Goal: Check status

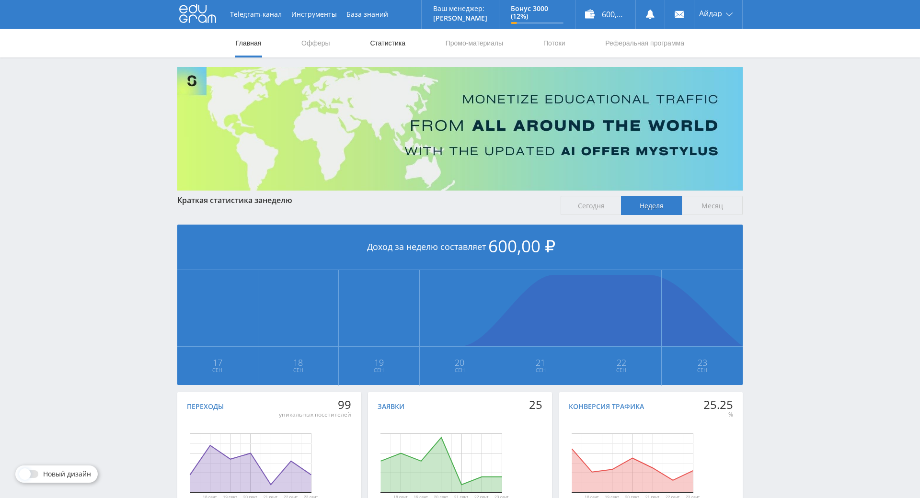
click at [394, 40] on link "Статистика" at bounding box center [387, 43] width 37 height 29
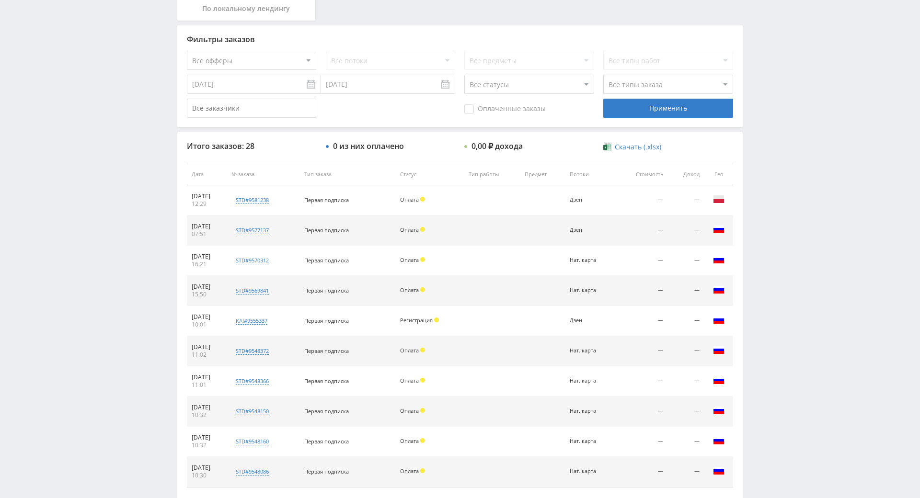
drag, startPoint x: 791, startPoint y: 147, endPoint x: 795, endPoint y: 163, distance: 16.3
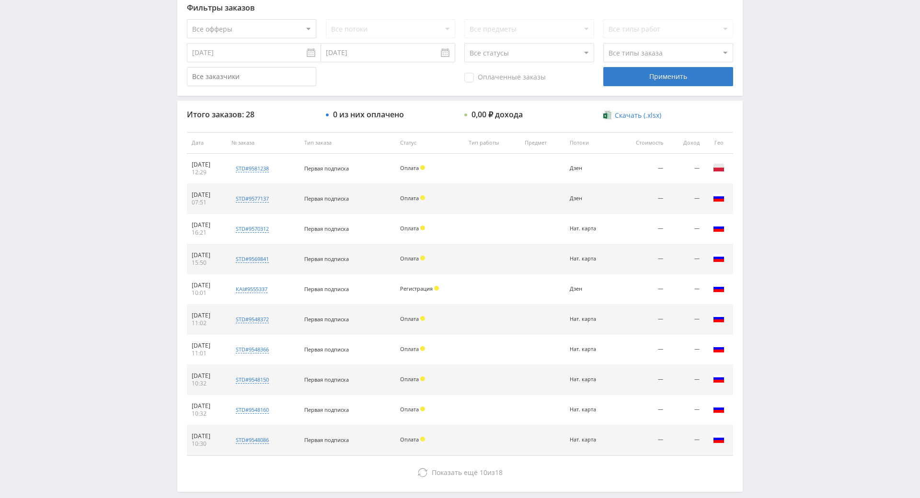
click at [779, 108] on div "Telegram-канал Инструменты База знаний Ваш менеджер: [PERSON_NAME] Online @edug…" at bounding box center [460, 142] width 920 height 804
click at [786, 117] on div "Telegram-канал Инструменты База знаний Ваш менеджер: [PERSON_NAME] Online @edug…" at bounding box center [460, 142] width 920 height 804
click at [784, 90] on div "Telegram-канал Инструменты База знаний Ваш менеджер: [PERSON_NAME] Online @edug…" at bounding box center [460, 142] width 920 height 804
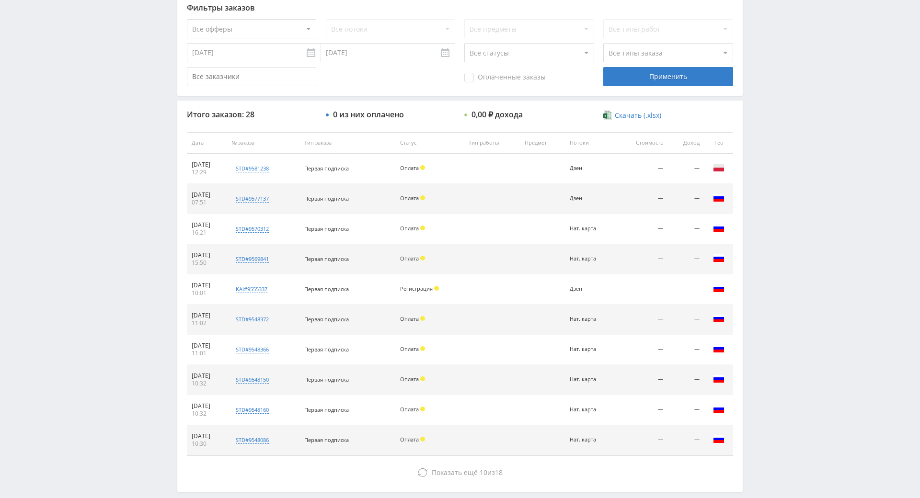
drag, startPoint x: 780, startPoint y: 67, endPoint x: 780, endPoint y: 91, distance: 23.9
click at [780, 78] on div "Telegram-канал Инструменты База знаний Ваш менеджер: [PERSON_NAME] Online @edug…" at bounding box center [460, 142] width 920 height 804
click at [780, 93] on div "Telegram-канал Инструменты База знаний Ваш менеджер: [PERSON_NAME] Online @edug…" at bounding box center [460, 142] width 920 height 804
click at [775, 74] on div "Telegram-канал Инструменты База знаний Ваш менеджер: [PERSON_NAME] Online @edug…" at bounding box center [460, 142] width 920 height 804
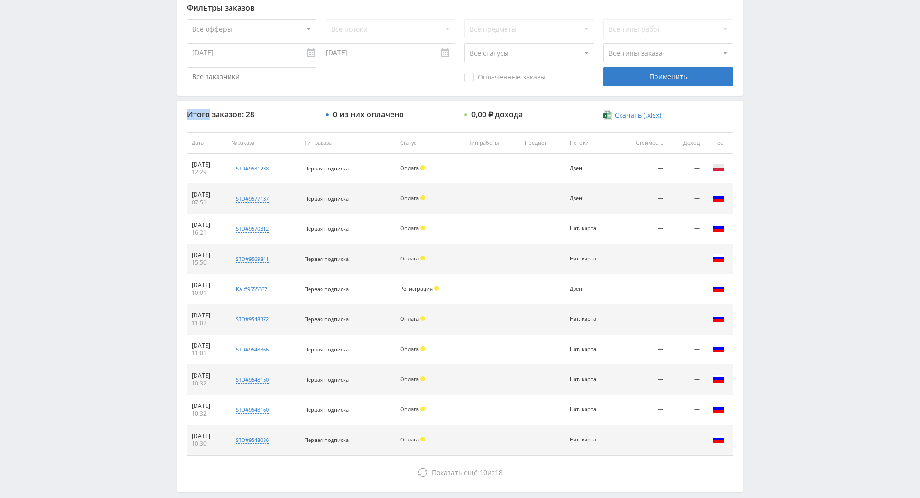
drag, startPoint x: 775, startPoint y: 74, endPoint x: 775, endPoint y: 81, distance: 7.7
click at [775, 80] on div "Telegram-канал Инструменты База знаний Ваш менеджер: [PERSON_NAME] Online @edug…" at bounding box center [460, 142] width 920 height 804
click at [775, 82] on div "Telegram-канал Инструменты База знаний Ваш менеджер: [PERSON_NAME] Online @edug…" at bounding box center [460, 142] width 920 height 804
click at [775, 84] on div "Telegram-канал Инструменты База знаний Ваш менеджер: [PERSON_NAME] Online @edug…" at bounding box center [460, 142] width 920 height 804
drag, startPoint x: 775, startPoint y: 84, endPoint x: 772, endPoint y: 71, distance: 13.5
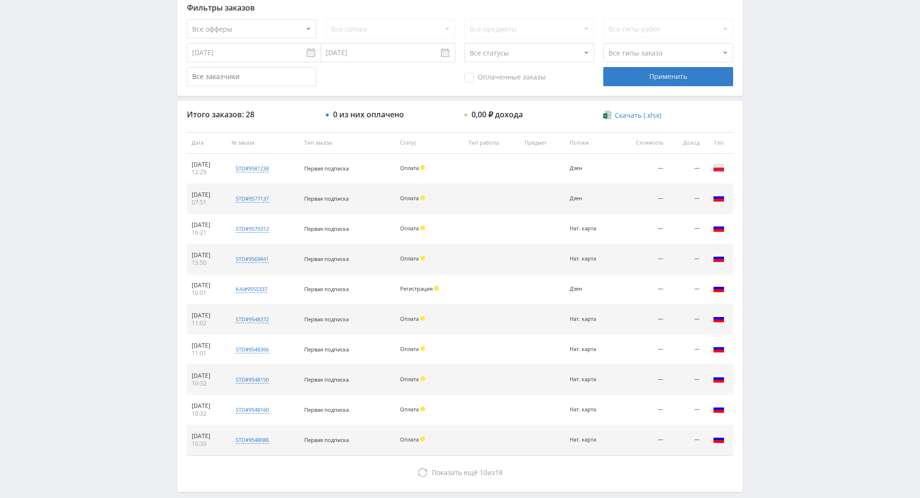
click at [772, 71] on div "Telegram-канал Инструменты База знаний Ваш менеджер: [PERSON_NAME] Online @edug…" at bounding box center [460, 142] width 920 height 804
drag, startPoint x: 772, startPoint y: 71, endPoint x: 767, endPoint y: 59, distance: 12.7
click at [767, 59] on div "Telegram-канал Инструменты База знаний Ваш менеджер: [PERSON_NAME] Online @edug…" at bounding box center [460, 142] width 920 height 804
click at [767, 61] on div "Telegram-канал Инструменты База знаний Ваш менеджер: [PERSON_NAME] Online @edug…" at bounding box center [460, 142] width 920 height 804
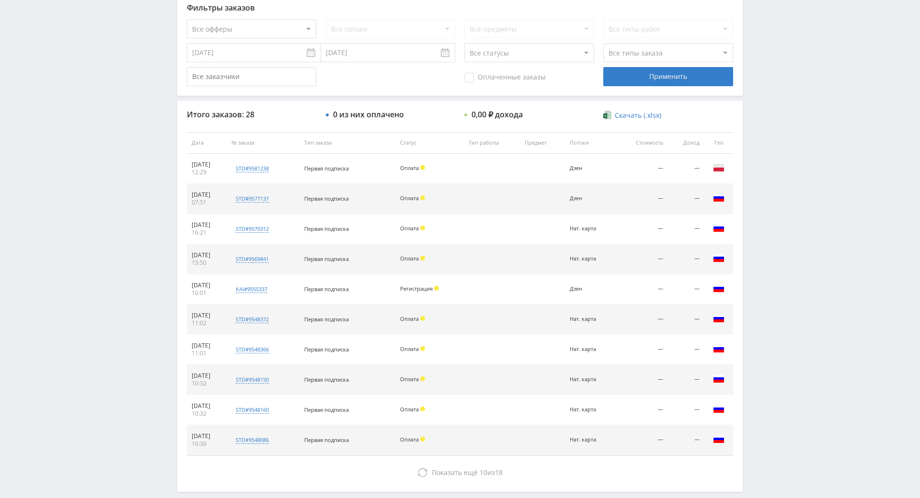
click at [764, 54] on div "Telegram-канал Инструменты База знаний Ваш менеджер: [PERSON_NAME] Online @edug…" at bounding box center [460, 142] width 920 height 804
click at [764, 61] on div "Telegram-канал Инструменты База знаний Ваш менеджер: [PERSON_NAME] Online @edug…" at bounding box center [460, 142] width 920 height 804
click at [764, 64] on div "Telegram-канал Инструменты База знаний Ваш менеджер: [PERSON_NAME] Online @edug…" at bounding box center [460, 142] width 920 height 804
click at [756, 51] on div "Telegram-канал Инструменты База знаний Ваш менеджер: [PERSON_NAME] Online @edug…" at bounding box center [460, 142] width 920 height 804
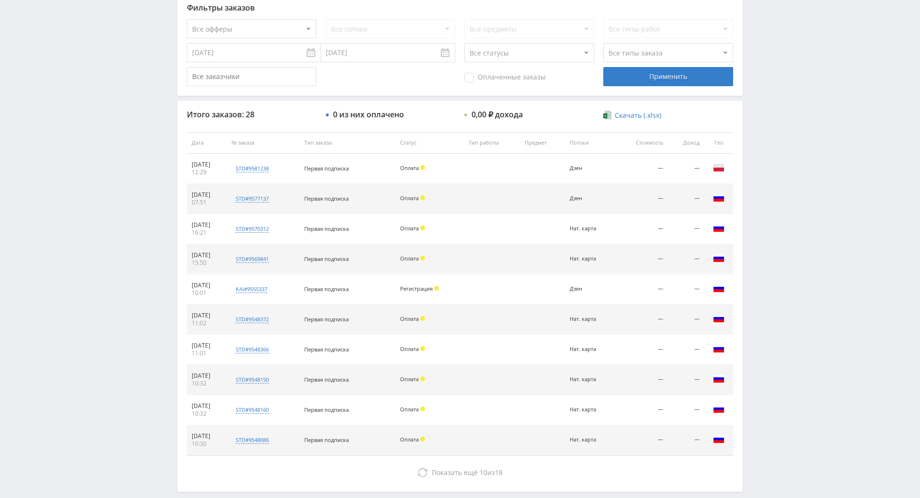
click at [756, 53] on div "Telegram-канал Инструменты База знаний Ваш менеджер: [PERSON_NAME] Online @edug…" at bounding box center [460, 142] width 920 height 804
click at [748, 48] on div "Telegram-канал Инструменты База знаний Ваш менеджер: [PERSON_NAME] Online @edug…" at bounding box center [460, 142] width 920 height 804
click at [750, 53] on div "Telegram-канал Инструменты База знаний Ваш менеджер: [PERSON_NAME] Online @edug…" at bounding box center [460, 142] width 920 height 804
click at [751, 53] on div "Telegram-канал Инструменты База знаний Ваш менеджер: [PERSON_NAME] Online @edug…" at bounding box center [460, 142] width 920 height 804
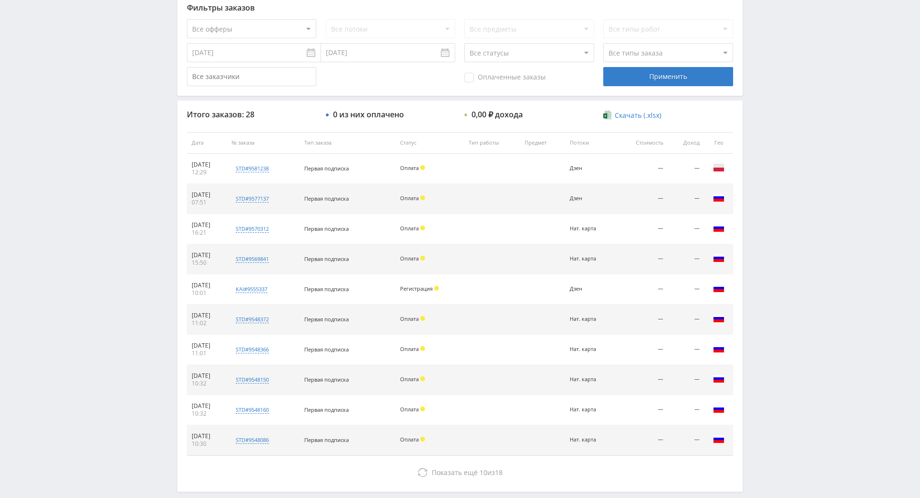
drag, startPoint x: 751, startPoint y: 53, endPoint x: 748, endPoint y: 48, distance: 5.8
click at [748, 48] on div "Telegram-канал Инструменты База знаний Ваш менеджер: [PERSON_NAME] Online @edug…" at bounding box center [460, 142] width 920 height 804
click at [749, 49] on div "Telegram-канал Инструменты База знаний Ваш менеджер: [PERSON_NAME] Online @edug…" at bounding box center [460, 142] width 920 height 804
click at [747, 45] on div "Telegram-канал Инструменты База знаний Ваш менеджер: [PERSON_NAME] Online @edug…" at bounding box center [460, 142] width 920 height 804
drag, startPoint x: 760, startPoint y: 159, endPoint x: 758, endPoint y: 140, distance: 18.8
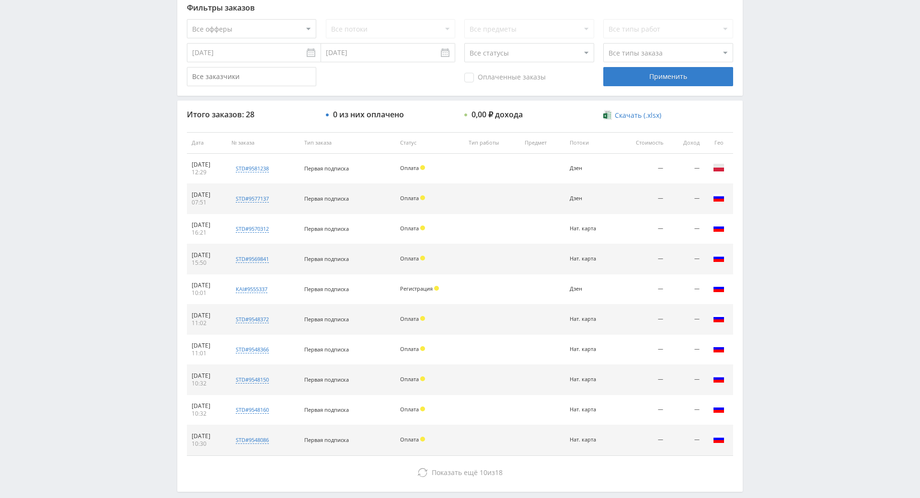
click at [760, 125] on div "Telegram-канал Инструменты База знаний Ваш менеджер: [PERSON_NAME] Online @edug…" at bounding box center [460, 142] width 920 height 804
click at [764, 184] on div "Telegram-канал Инструменты База знаний Ваш менеджер: [PERSON_NAME] Online @edug…" at bounding box center [460, 142] width 920 height 804
drag, startPoint x: 765, startPoint y: 146, endPoint x: 775, endPoint y: 159, distance: 16.5
click at [766, 147] on div "Telegram-канал Инструменты База знаний Ваш менеджер: [PERSON_NAME] Online @edug…" at bounding box center [460, 142] width 920 height 804
click at [776, 162] on div "Telegram-канал Инструменты База знаний Ваш менеджер: [PERSON_NAME] Online @edug…" at bounding box center [460, 142] width 920 height 804
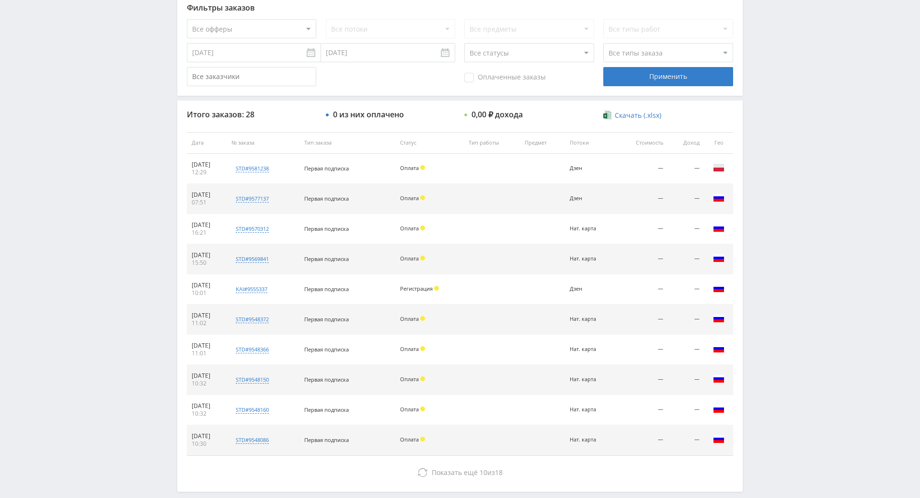
click at [776, 162] on div "Telegram-канал Инструменты База знаний Ваш менеджер: [PERSON_NAME] Online @edug…" at bounding box center [460, 142] width 920 height 804
click at [772, 138] on div "Telegram-канал Инструменты База знаний Ваш менеджер: [PERSON_NAME] Online @edug…" at bounding box center [460, 142] width 920 height 804
click at [773, 121] on div "Telegram-канал Инструменты База знаний Ваш менеджер: [PERSON_NAME] Online @edug…" at bounding box center [460, 142] width 920 height 804
drag, startPoint x: 773, startPoint y: 121, endPoint x: 777, endPoint y: 118, distance: 5.5
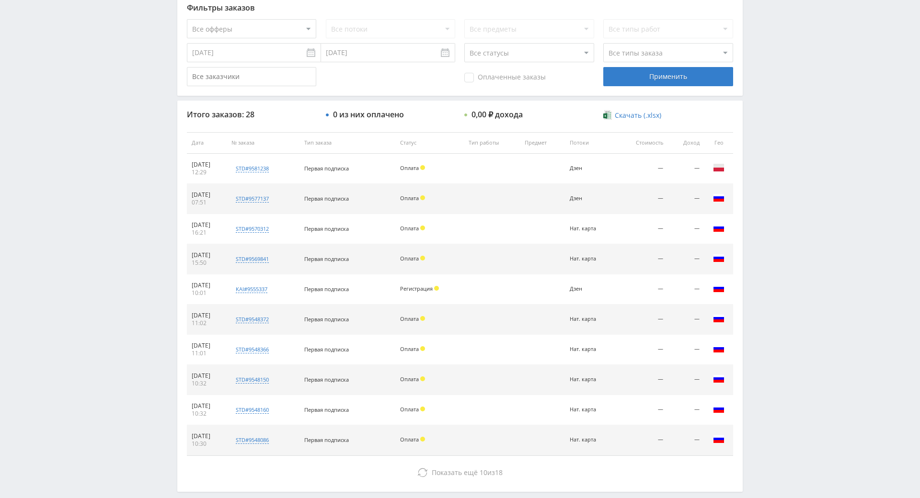
click at [777, 118] on div "Telegram-канал Инструменты База знаний Ваш менеджер: [PERSON_NAME] Online @edug…" at bounding box center [460, 142] width 920 height 804
click at [798, 123] on div "Telegram-канал Инструменты База знаний Ваш менеджер: [PERSON_NAME] Online @edug…" at bounding box center [460, 142] width 920 height 804
click at [801, 132] on div "Telegram-канал Инструменты База знаний Ваш менеджер: [PERSON_NAME] Online @edug…" at bounding box center [460, 142] width 920 height 804
click at [789, 179] on div "Telegram-канал Инструменты База знаний Ваш менеджер: [PERSON_NAME] Online @edug…" at bounding box center [460, 142] width 920 height 804
click at [665, 197] on td "—" at bounding box center [641, 199] width 52 height 30
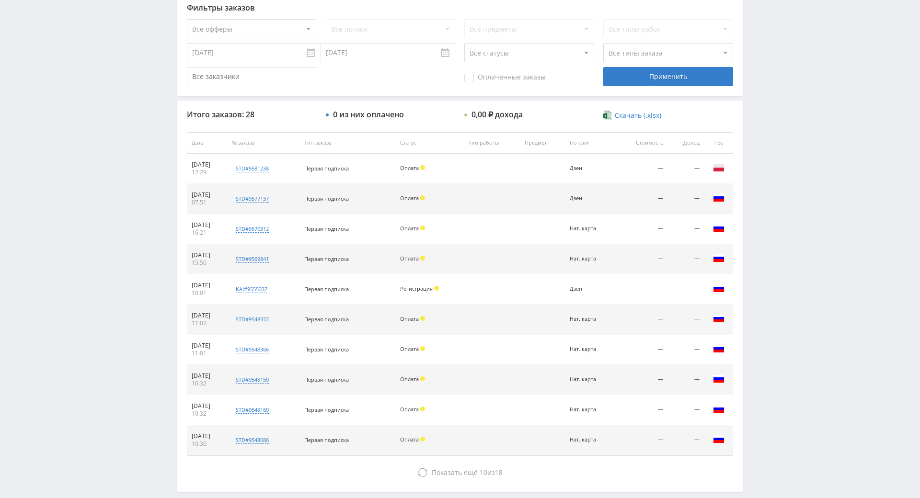
drag, startPoint x: 761, startPoint y: 162, endPoint x: 760, endPoint y: 142, distance: 20.1
click at [763, 130] on div "Telegram-канал Инструменты База знаний Ваш менеджер: [PERSON_NAME] Online @edug…" at bounding box center [460, 142] width 920 height 804
click at [766, 109] on div "Telegram-канал Инструменты База знаний Ваш менеджер: [PERSON_NAME] Online @edug…" at bounding box center [460, 142] width 920 height 804
